Goal: Information Seeking & Learning: Learn about a topic

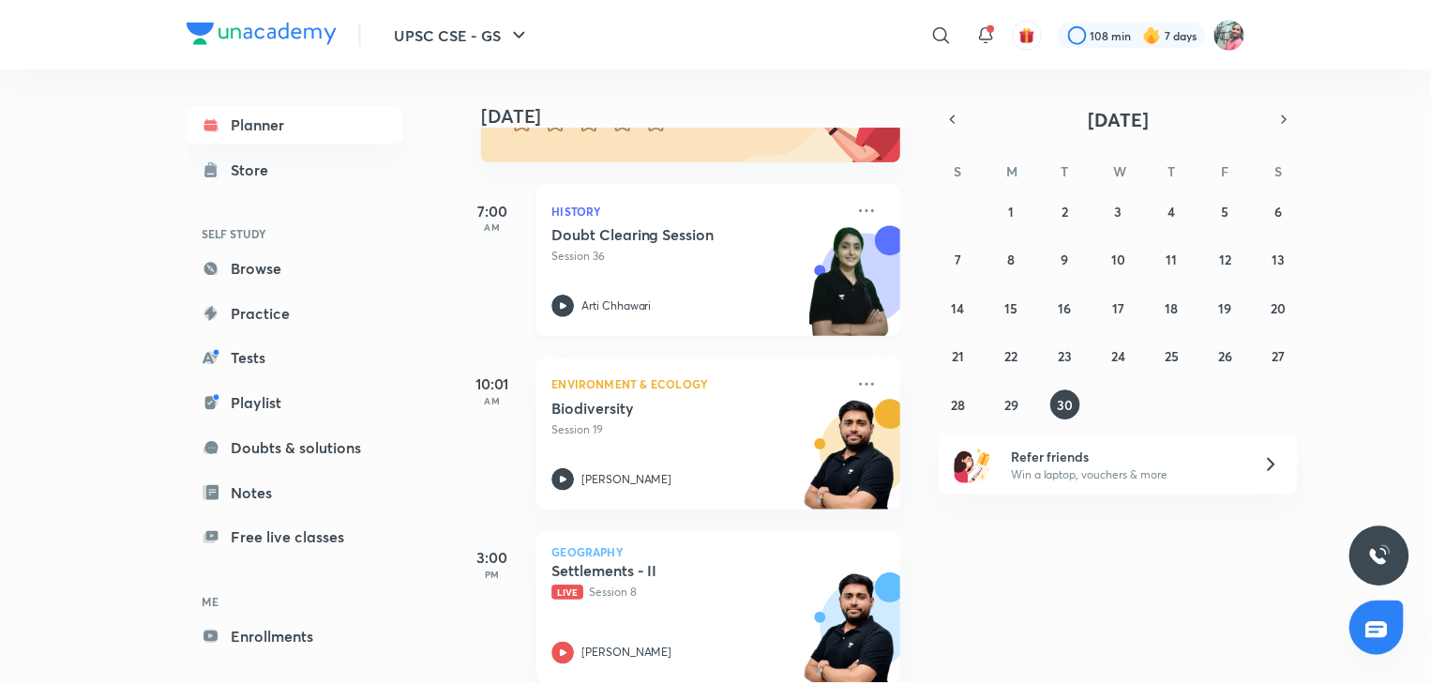
scroll to position [225, 0]
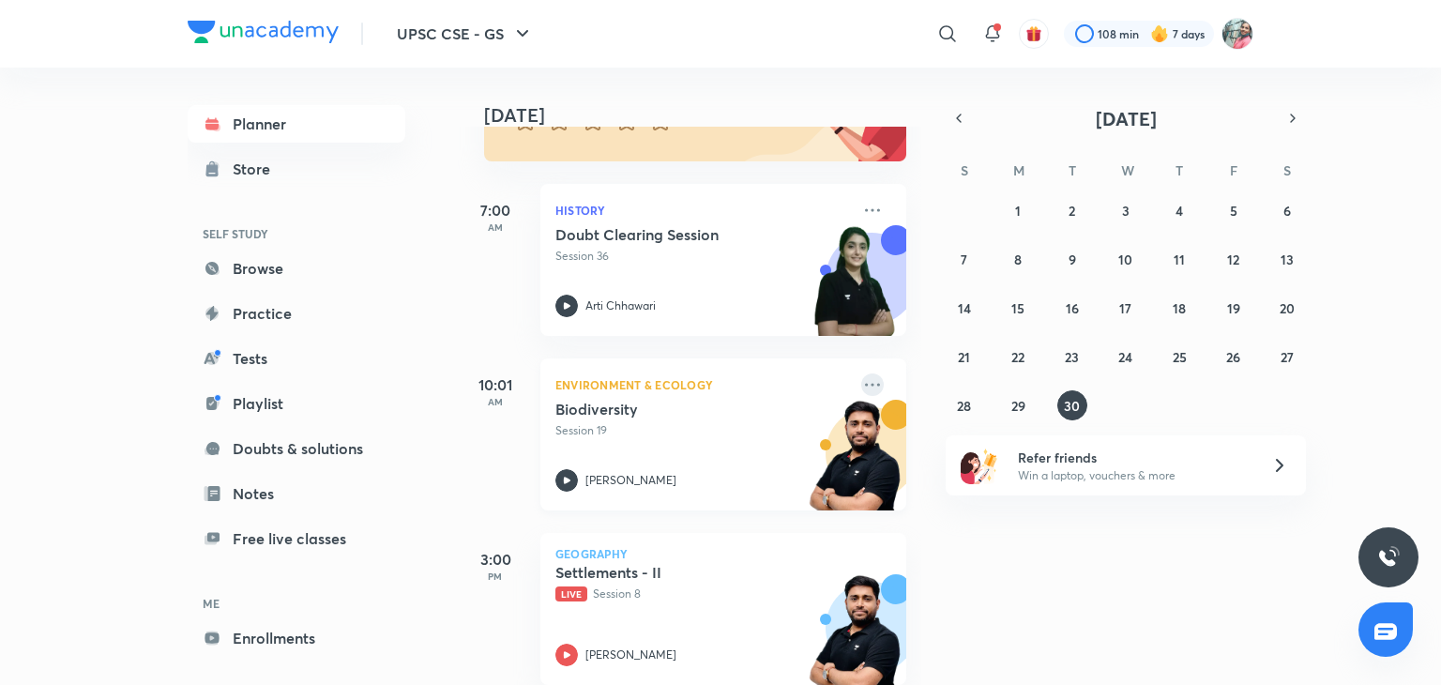
click at [866, 380] on icon at bounding box center [872, 384] width 23 height 23
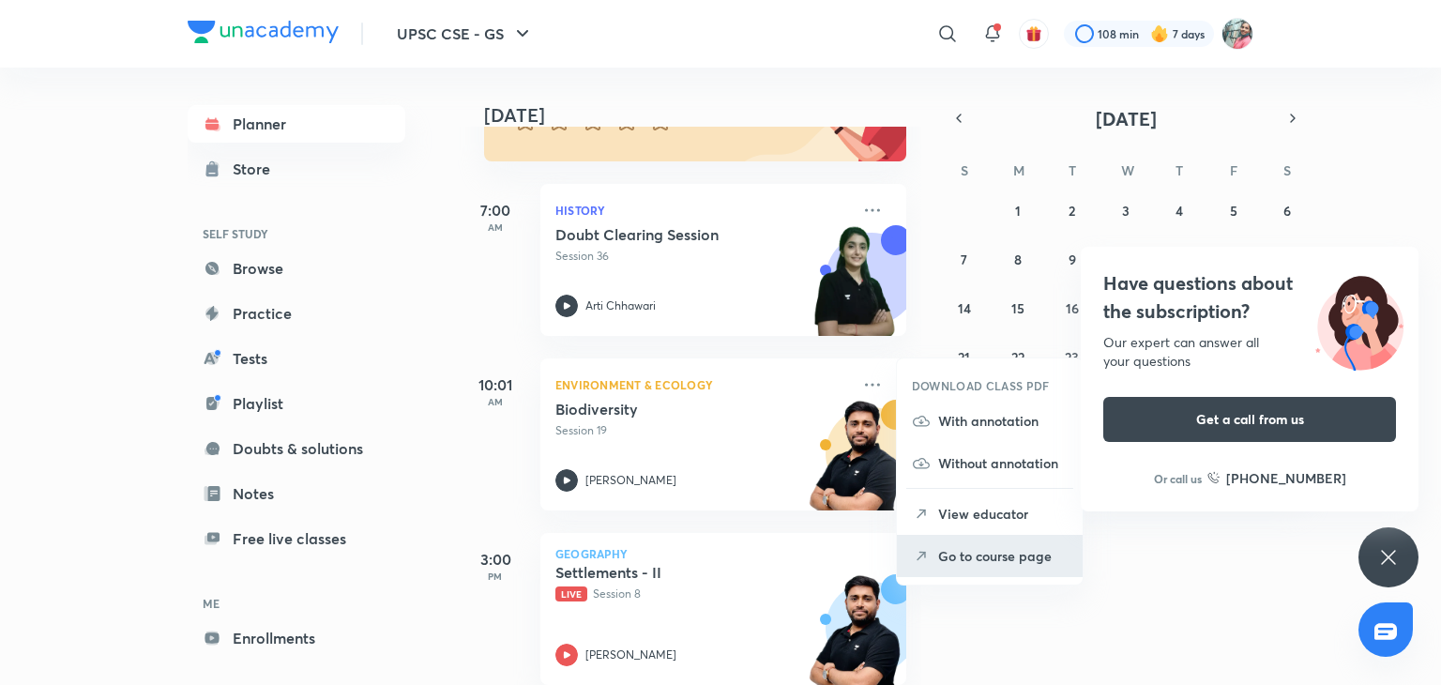
click at [1022, 561] on p "Go to course page" at bounding box center [1002, 556] width 129 height 20
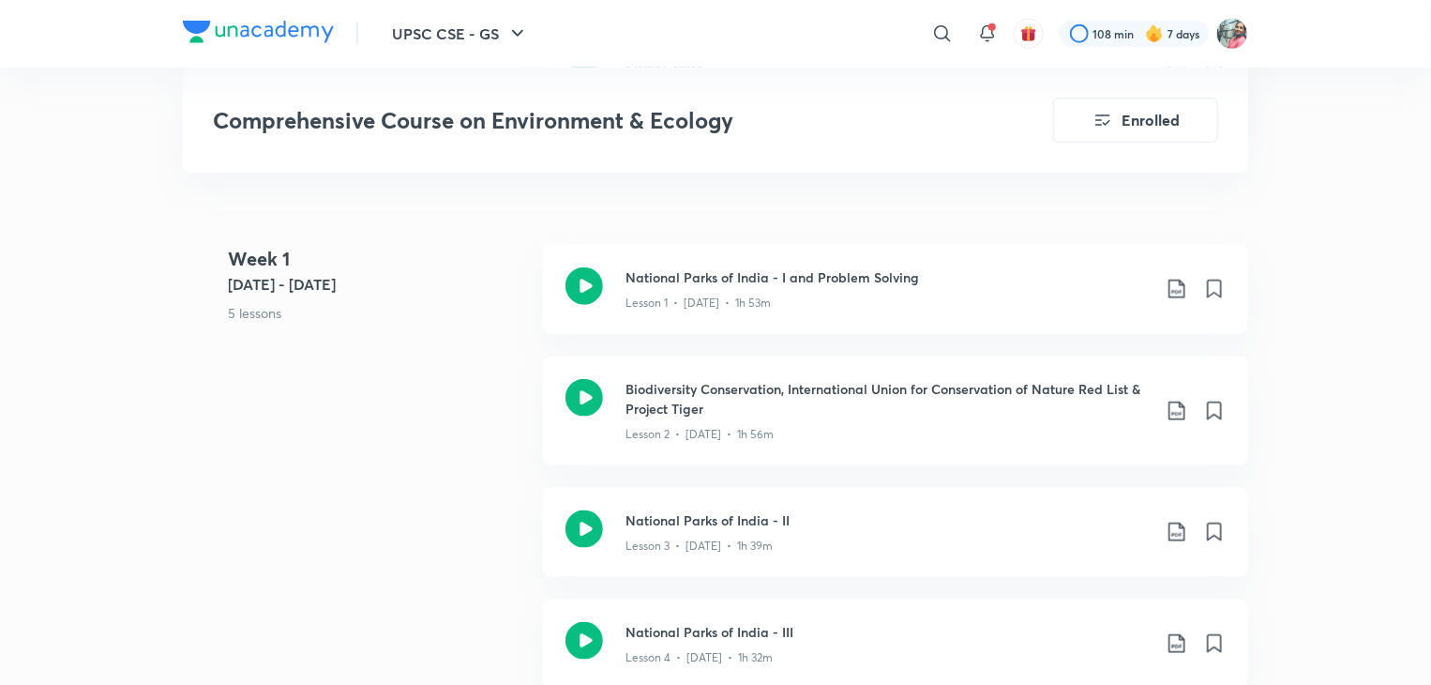
scroll to position [932, 0]
click at [750, 520] on h3 "National Parks of India - II" at bounding box center [888, 518] width 525 height 20
